Goal: Task Accomplishment & Management: Manage account settings

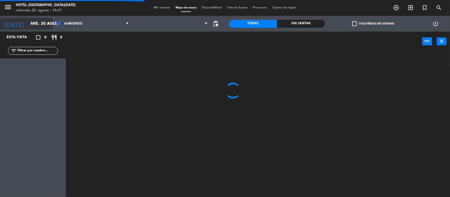
click at [43, 24] on input "mié. 20 ago." at bounding box center [56, 24] width 56 height 10
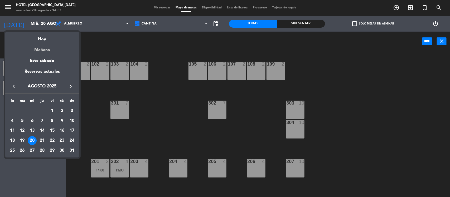
click at [37, 52] on div "Mañana" at bounding box center [42, 48] width 74 height 11
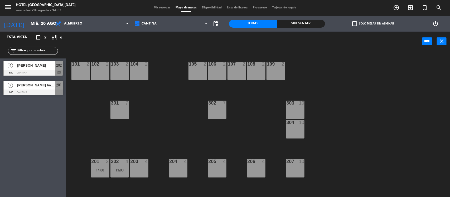
type input "jue. 21 ago."
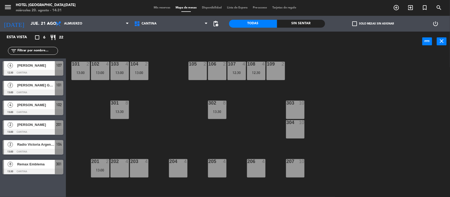
click at [40, 86] on span "[PERSON_NAME] GRAS" at bounding box center [36, 85] width 38 height 6
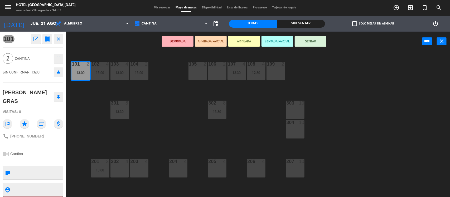
click at [37, 41] on icon "open_in_new" at bounding box center [36, 39] width 6 height 6
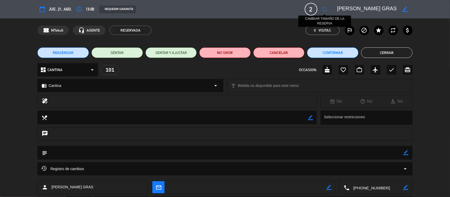
click at [326, 11] on icon "fullscreen" at bounding box center [325, 9] width 6 height 6
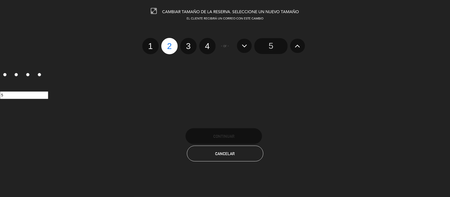
click at [210, 45] on label "4" at bounding box center [207, 46] width 16 height 16
click at [208, 43] on input "4" at bounding box center [206, 41] width 3 height 3
radio input "true"
radio input "false"
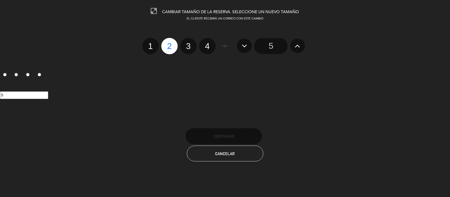
radio input "false"
radio input "true"
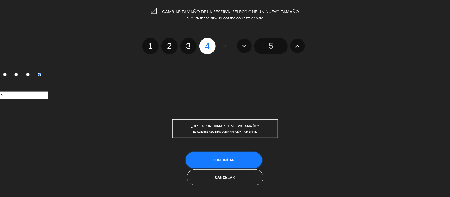
click at [252, 156] on button "Continuar" at bounding box center [224, 160] width 76 height 16
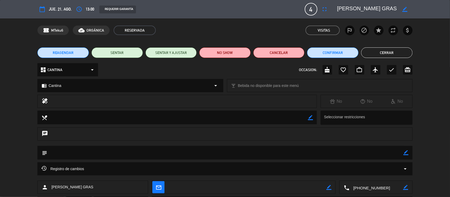
click at [384, 54] on button "Cerrar" at bounding box center [386, 52] width 51 height 11
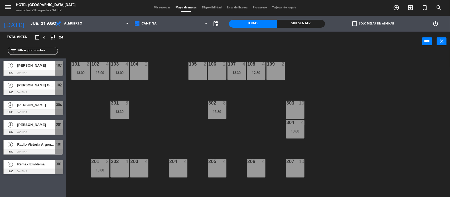
click at [89, 41] on div "power_input close" at bounding box center [244, 42] width 356 height 20
